Goal: Task Accomplishment & Management: Use online tool/utility

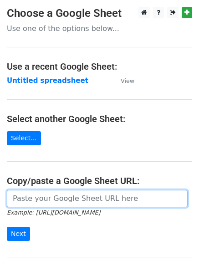
click at [47, 200] on input "url" at bounding box center [97, 198] width 181 height 17
type input "https://docs.google.com/spreadsheets/d/1z057kKdme4G-B9AAUmzJd0KVAWvzw5Bp0Li5gXL…"
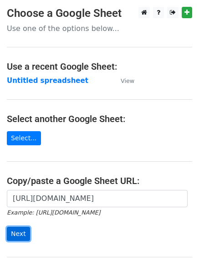
click at [14, 232] on input "Next" at bounding box center [18, 234] width 23 height 14
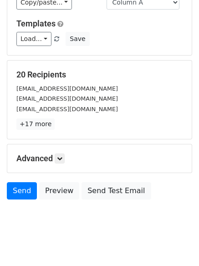
scroll to position [88, 0]
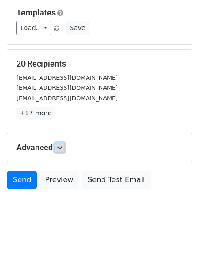
click at [59, 146] on icon at bounding box center [59, 147] width 5 height 5
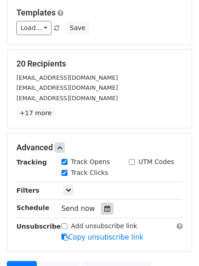
click at [104, 208] on icon at bounding box center [107, 209] width 6 height 6
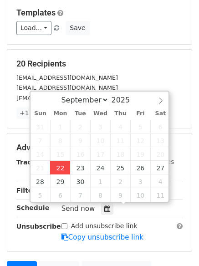
type input "2025-09-22 16:35"
type input "04"
type input "35"
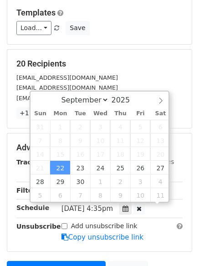
scroll to position [0, 0]
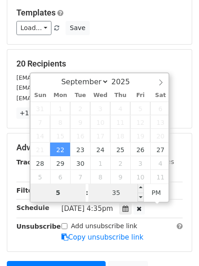
type input "5"
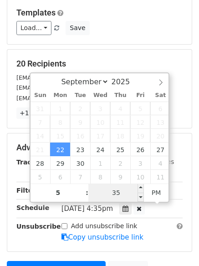
type input "2025-09-22 17:35"
type input "05"
click at [117, 193] on input "35" at bounding box center [117, 193] width 56 height 18
type input "0"
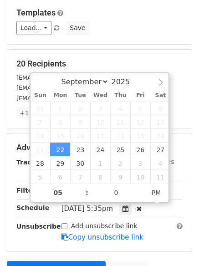
type input "2025-09-22 17:00"
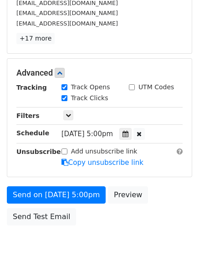
scroll to position [199, 0]
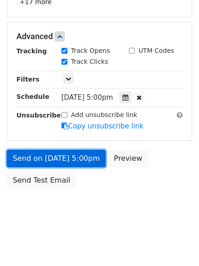
click at [39, 158] on link "Send on Sep 22 at 5:00pm" at bounding box center [56, 158] width 99 height 17
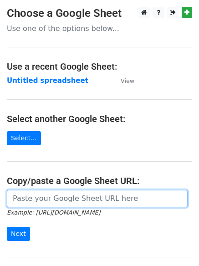
click at [67, 198] on input "url" at bounding box center [97, 198] width 181 height 17
type input "https://docs.google.com/spreadsheets/d/1z057kKdme4G-B9AAUmzJd0KVAWvzw5Bp0Li5gXL…"
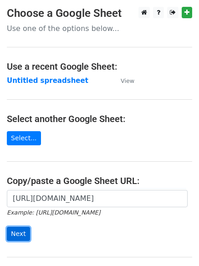
click at [19, 234] on input "Next" at bounding box center [18, 234] width 23 height 14
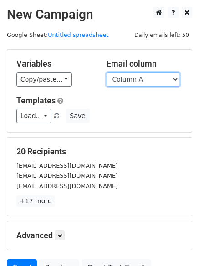
click at [176, 77] on select "Column A Column B Column C Column D Column E" at bounding box center [143, 80] width 73 height 14
select select "Column B"
click at [107, 73] on select "Column A Column B Column C Column D Column E" at bounding box center [143, 80] width 73 height 14
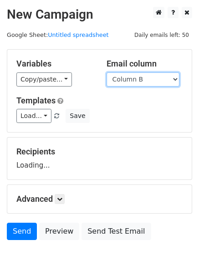
scroll to position [52, 0]
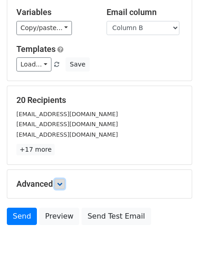
click at [59, 183] on icon at bounding box center [59, 184] width 5 height 5
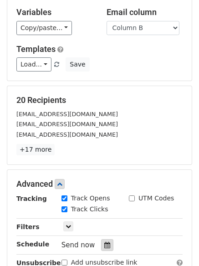
click at [104, 245] on icon at bounding box center [107, 245] width 6 height 6
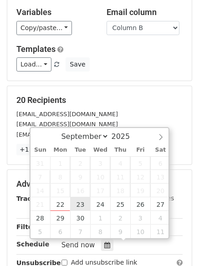
type input "2025-09-23 12:00"
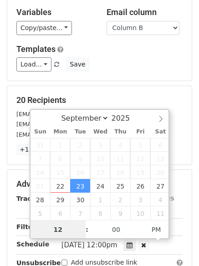
scroll to position [0, 0]
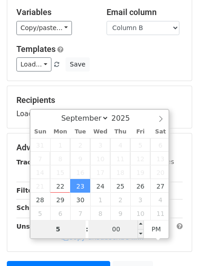
type input "5"
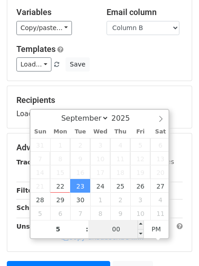
type input "2025-09-23 17:00"
type input "05"
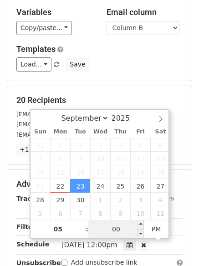
click at [122, 231] on input "00" at bounding box center [117, 229] width 56 height 18
type input "5"
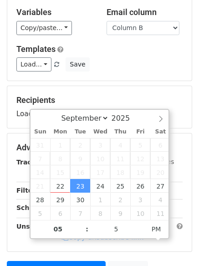
type input "2025-09-23 17:05"
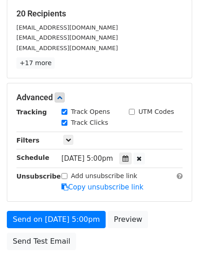
scroll to position [159, 0]
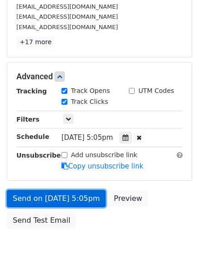
click at [52, 198] on link "Send on Sep 23 at 5:05pm" at bounding box center [56, 198] width 99 height 17
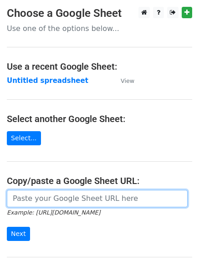
click at [73, 199] on input "url" at bounding box center [97, 198] width 181 height 17
type input "https://docs.google.com/spreadsheets/d/1z057kKdme4G-B9AAUmzJd0KVAWvzw5Bp0Li5gXL…"
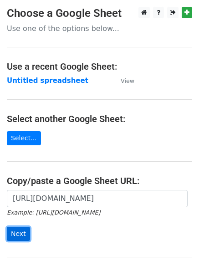
click at [10, 234] on input "Next" at bounding box center [18, 234] width 23 height 14
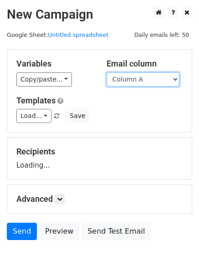
click at [178, 78] on select "Column A Column B Column C Column D Column E" at bounding box center [143, 80] width 73 height 14
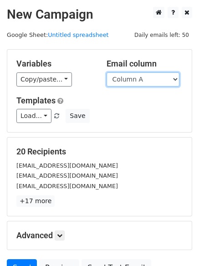
click at [177, 80] on select "Column A Column B Column C Column D Column E" at bounding box center [143, 80] width 73 height 14
select select "Column C"
click at [107, 73] on select "Column A Column B Column C Column D Column E" at bounding box center [143, 80] width 73 height 14
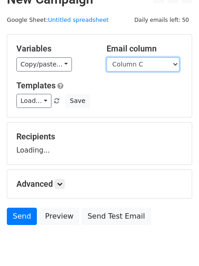
scroll to position [52, 0]
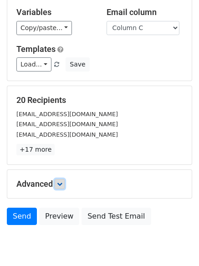
click at [63, 182] on icon at bounding box center [59, 184] width 5 height 5
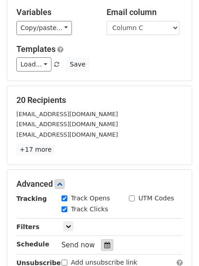
click at [104, 245] on icon at bounding box center [107, 245] width 6 height 6
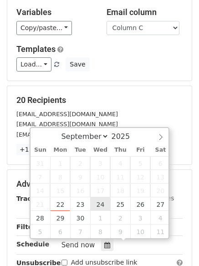
type input "2025-09-24 12:00"
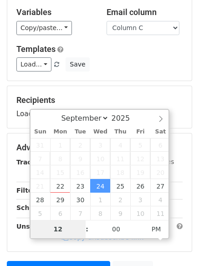
type input "4"
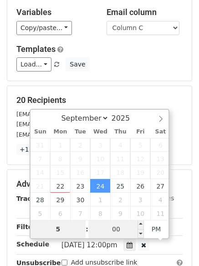
type input "5"
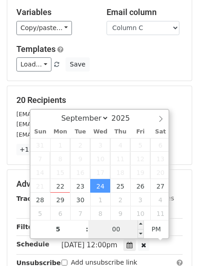
type input "2025-09-24 17:00"
type input "05"
click at [121, 232] on input "00" at bounding box center [117, 229] width 56 height 18
type input "10"
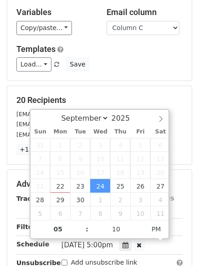
type input "2025-09-24 17:10"
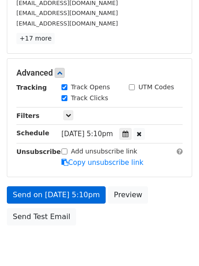
scroll to position [199, 0]
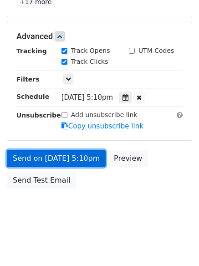
click at [33, 160] on link "Send on Sep 24 at 5:10pm" at bounding box center [56, 158] width 99 height 17
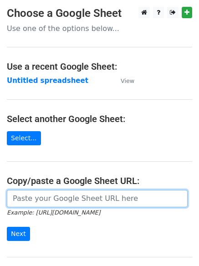
click at [67, 203] on input "url" at bounding box center [97, 198] width 181 height 17
type input "https://docs.google.com/spreadsheets/d/1z057kKdme4G-B9AAUmzJd0KVAWvzw5Bp0Li5gXL…"
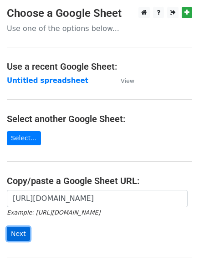
click at [13, 233] on input "Next" at bounding box center [18, 234] width 23 height 14
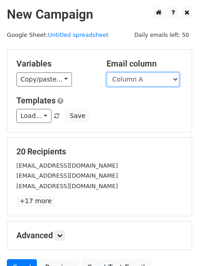
click at [174, 80] on select "Column A Column B Column C Column D Column E" at bounding box center [143, 80] width 73 height 14
select select "Column D"
click at [107, 73] on select "Column A Column B Column C Column D Column E" at bounding box center [143, 80] width 73 height 14
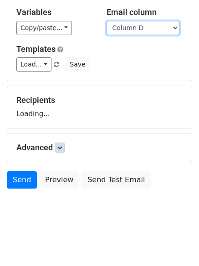
scroll to position [88, 0]
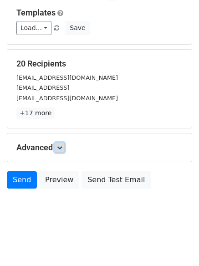
click at [60, 146] on icon at bounding box center [59, 147] width 5 height 5
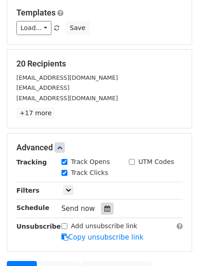
click at [104, 208] on icon at bounding box center [107, 209] width 6 height 6
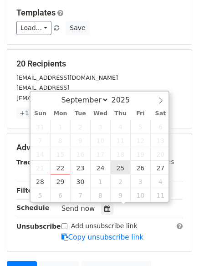
type input "[DATE] 12:00"
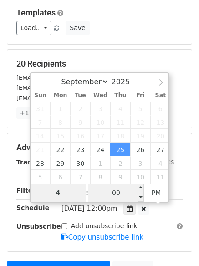
type input "4"
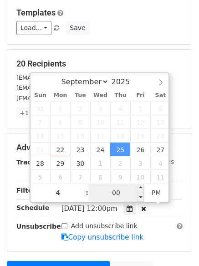
type input "[DATE] 16:00"
type input "04"
click at [119, 190] on input "00" at bounding box center [117, 193] width 56 height 18
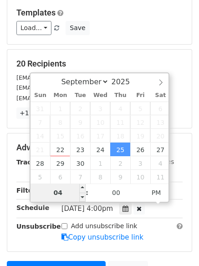
click at [64, 197] on input "04" at bounding box center [59, 193] width 56 height 18
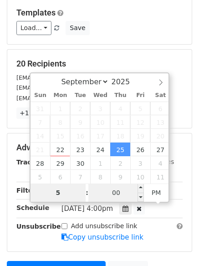
type input "5"
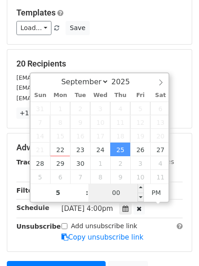
type input "[DATE] 17:00"
type input "05"
click at [114, 194] on input "00" at bounding box center [117, 193] width 56 height 18
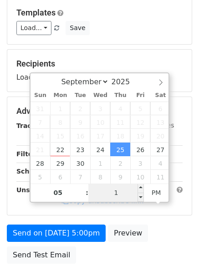
type input "15"
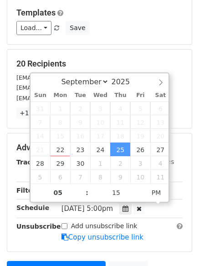
type input "[DATE] 17:15"
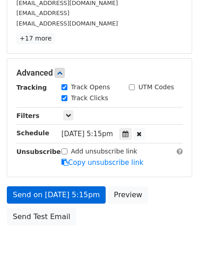
scroll to position [188, 0]
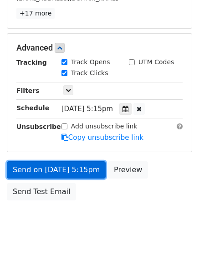
click at [52, 170] on link "Send on [DATE] 5:15pm" at bounding box center [56, 170] width 99 height 17
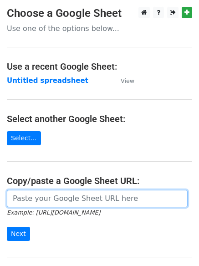
click at [70, 198] on input "url" at bounding box center [97, 198] width 181 height 17
click at [75, 204] on input "url" at bounding box center [97, 198] width 181 height 17
type input "[URL][DOMAIN_NAME]"
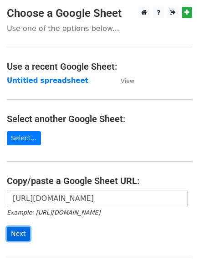
click at [22, 235] on input "Next" at bounding box center [18, 234] width 23 height 14
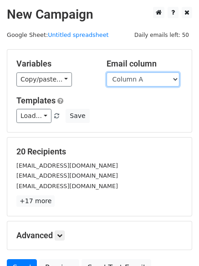
click at [174, 80] on select "Column A Column B Column C Column D Column E" at bounding box center [143, 80] width 73 height 14
select select "Column E"
click at [107, 73] on select "Column A Column B Column C Column D Column E" at bounding box center [143, 80] width 73 height 14
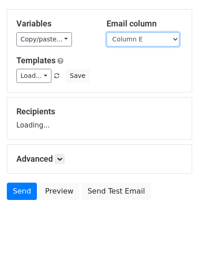
scroll to position [52, 0]
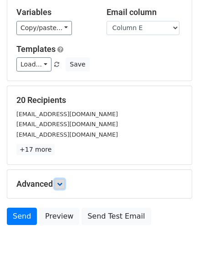
click at [63, 183] on icon at bounding box center [59, 184] width 5 height 5
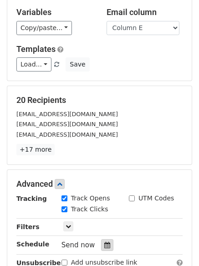
click at [104, 243] on icon at bounding box center [107, 245] width 6 height 6
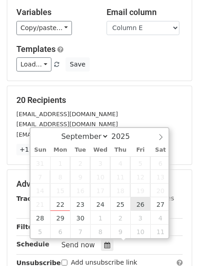
type input "[DATE] 12:00"
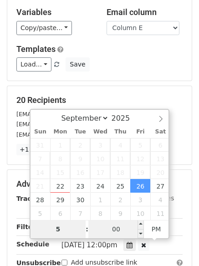
type input "5"
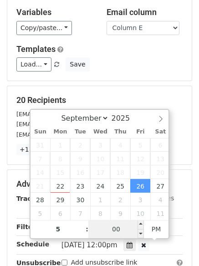
type input "[DATE] 17:00"
type input "05"
click at [118, 231] on input "00" at bounding box center [117, 229] width 56 height 18
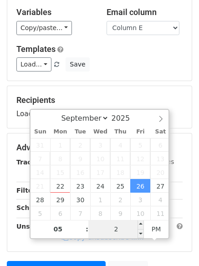
type input "20"
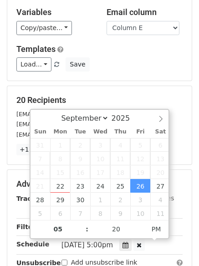
type input "[DATE] 17:20"
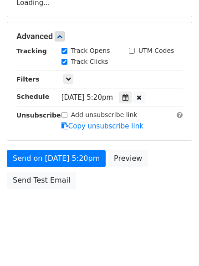
scroll to position [175, 0]
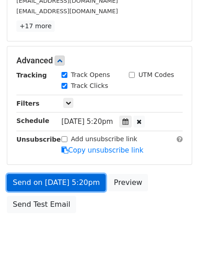
click at [42, 180] on link "Send on [DATE] 5:20pm" at bounding box center [56, 182] width 99 height 17
